Goal: Transaction & Acquisition: Purchase product/service

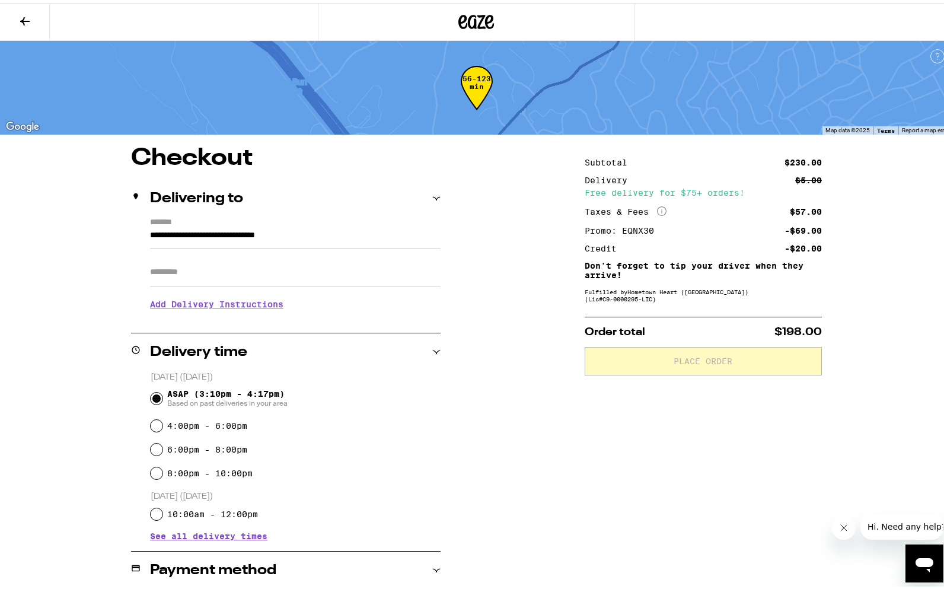
click at [463, 366] on div "**********" at bounding box center [477, 499] width 854 height 711
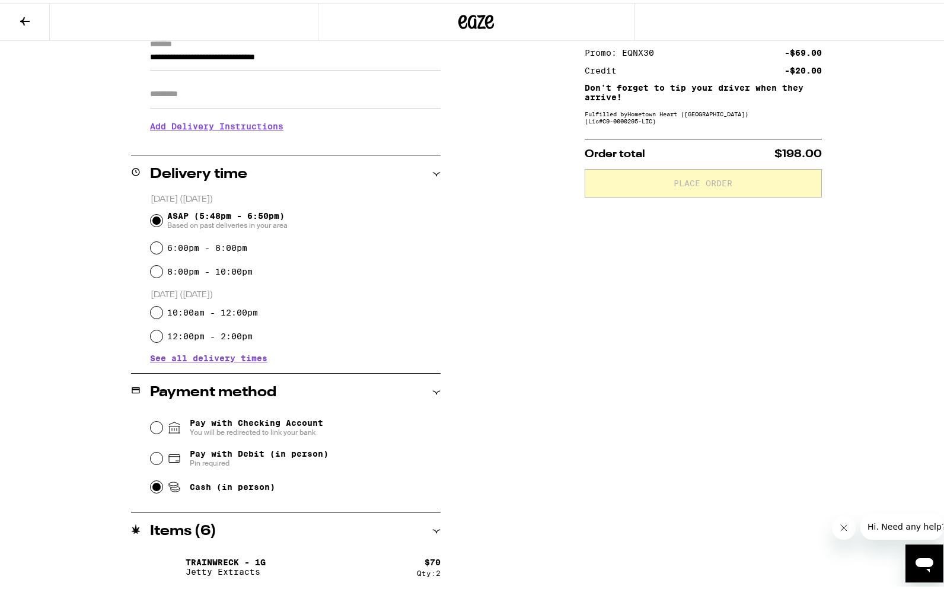
click at [155, 486] on input "Cash (in person)" at bounding box center [157, 484] width 12 height 12
radio input "true"
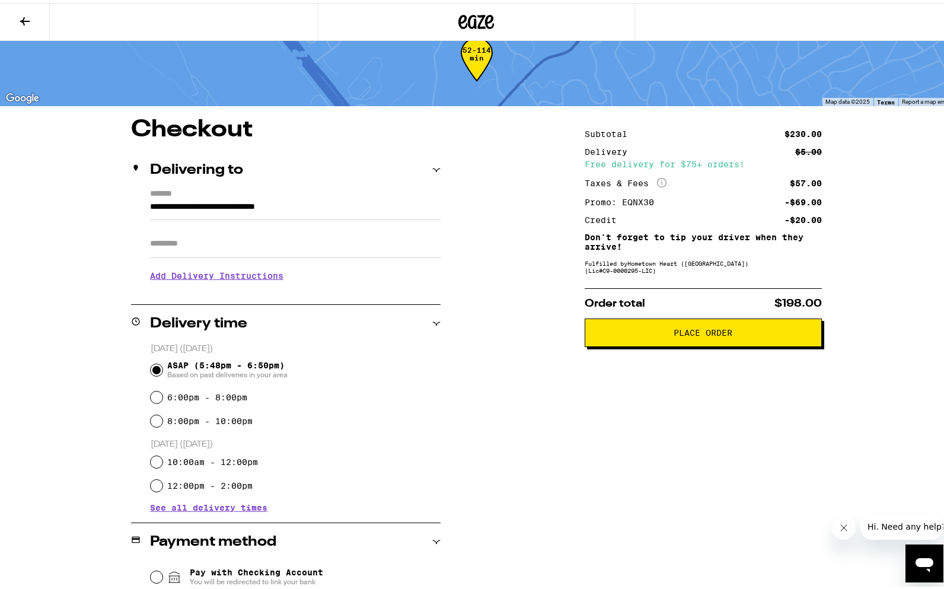
scroll to position [28, 0]
click at [702, 333] on span "Place Order" at bounding box center [703, 330] width 59 height 8
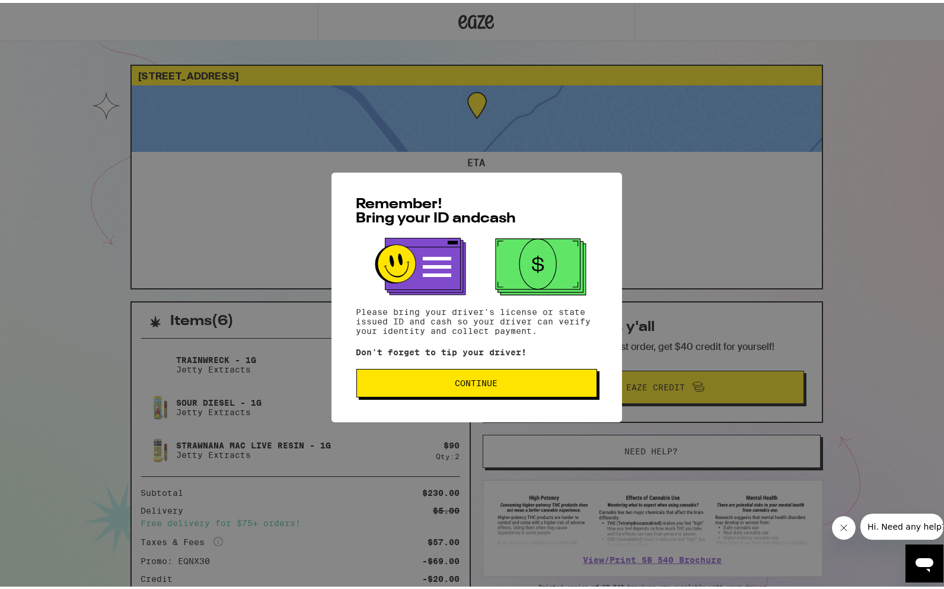
click at [472, 384] on span "Continue" at bounding box center [476, 380] width 43 height 8
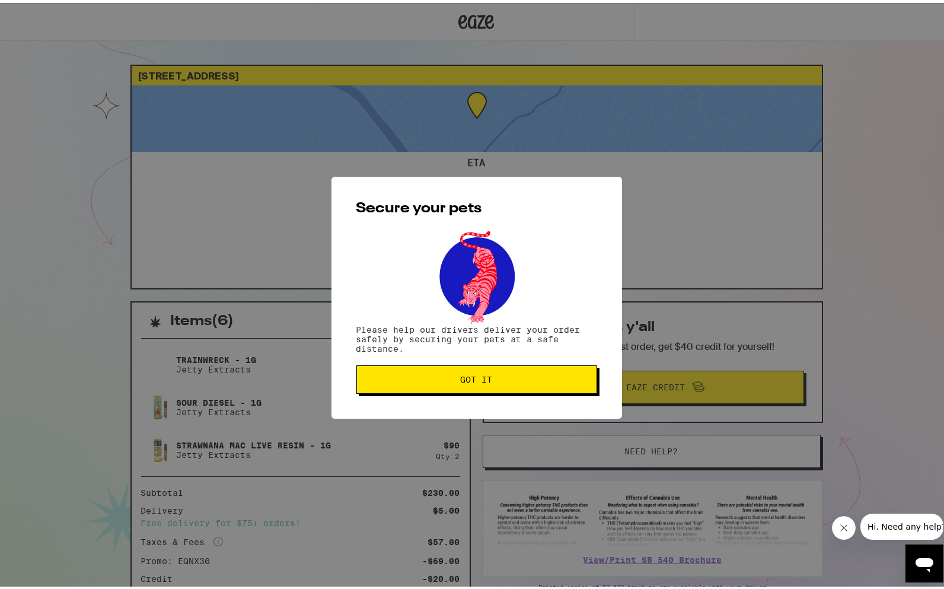
click at [474, 381] on span "Got it" at bounding box center [477, 376] width 32 height 8
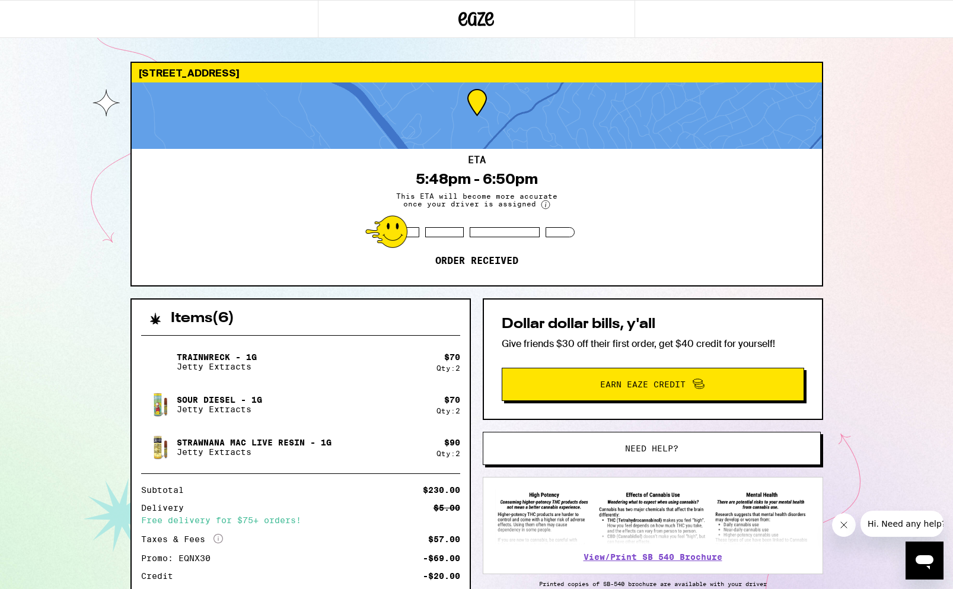
click at [897, 221] on div "736 [GEOGRAPHIC_DATA] ETA 5:48pm - 6:50pm This ETA will become more accurate on…" at bounding box center [476, 337] width 953 height 674
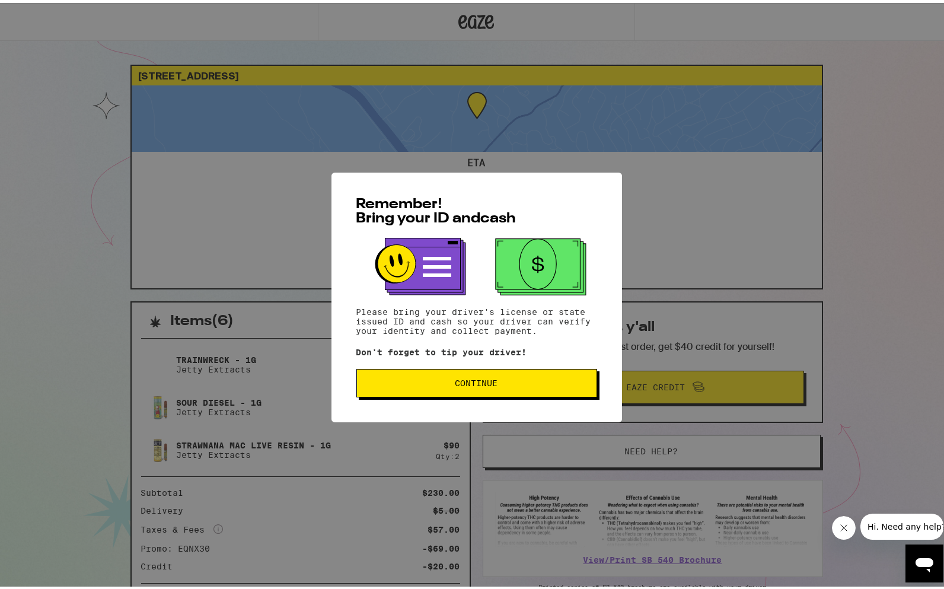
click at [473, 382] on span "Continue" at bounding box center [476, 380] width 43 height 8
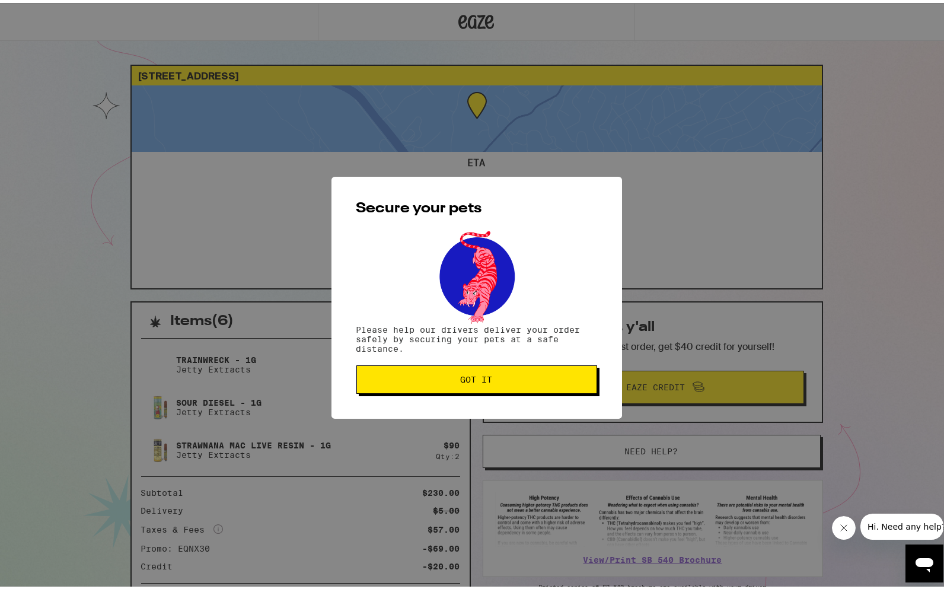
click at [473, 380] on span "Got it" at bounding box center [477, 376] width 32 height 8
